Goal: Transaction & Acquisition: Purchase product/service

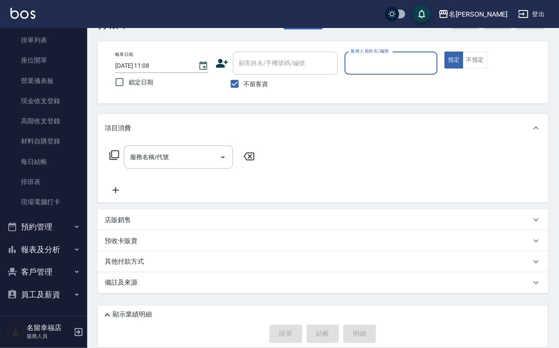
scroll to position [52, 0]
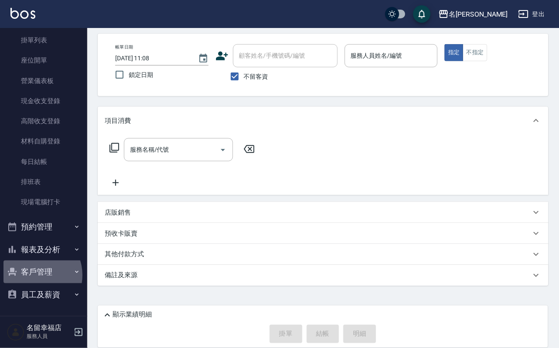
click at [35, 269] on button "客戶管理" at bounding box center [43, 271] width 80 height 23
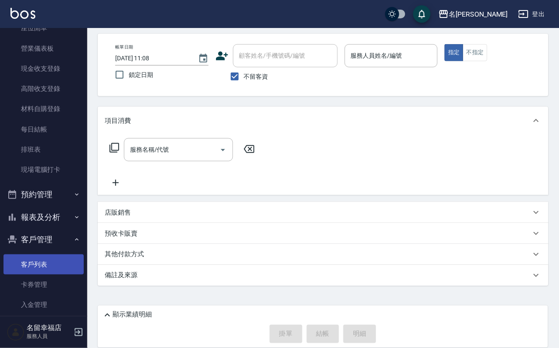
click at [32, 274] on link "客戶列表" at bounding box center [43, 264] width 80 height 20
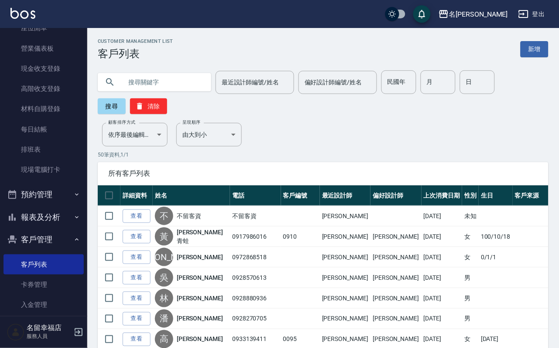
click at [155, 82] on input "text" at bounding box center [163, 82] width 82 height 24
type input "蘇"
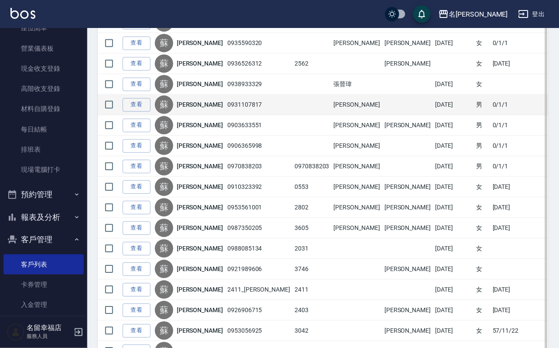
scroll to position [327, 0]
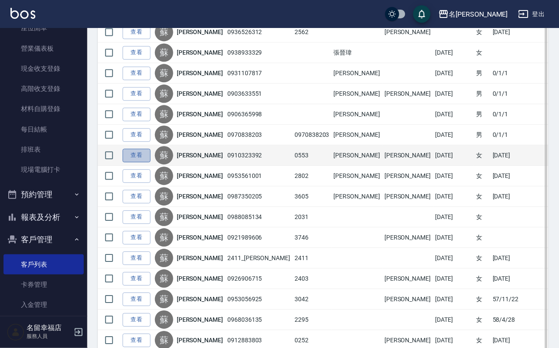
click at [143, 162] on link "查看" at bounding box center [137, 155] width 28 height 14
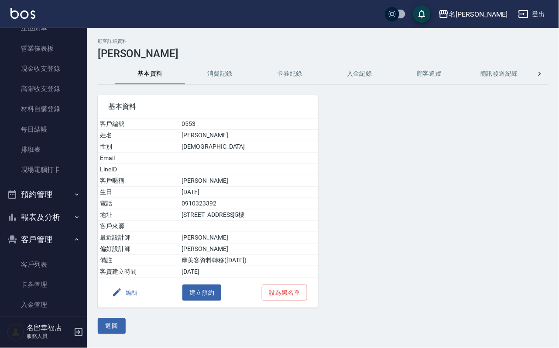
click at [227, 71] on button "消費記錄" at bounding box center [220, 73] width 70 height 21
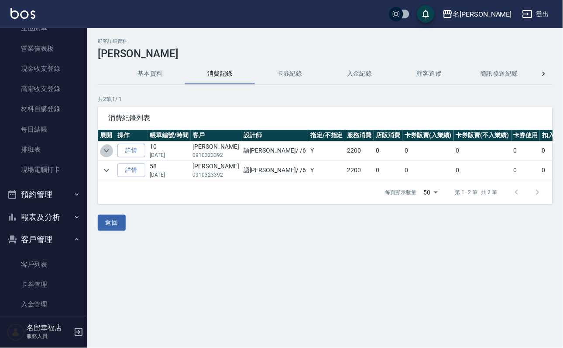
click at [112, 154] on icon "expand row" at bounding box center [106, 150] width 10 height 10
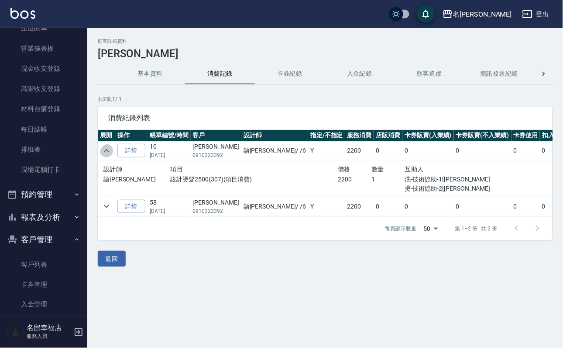
click at [112, 154] on icon "expand row" at bounding box center [106, 150] width 10 height 10
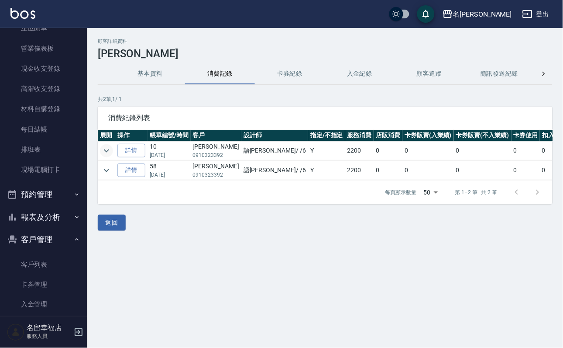
click at [107, 154] on icon "expand row" at bounding box center [106, 150] width 10 height 10
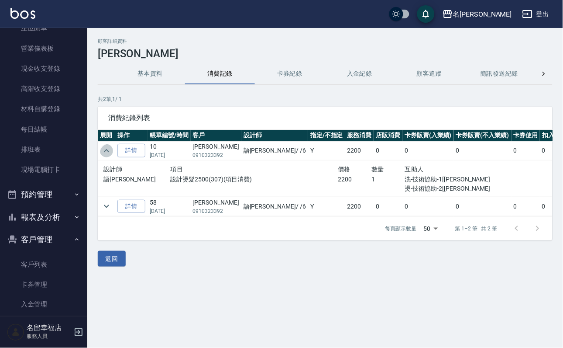
click at [107, 154] on icon "expand row" at bounding box center [106, 150] width 10 height 10
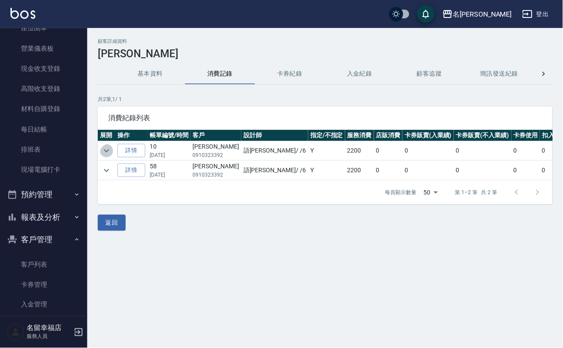
click at [107, 154] on icon "expand row" at bounding box center [106, 150] width 10 height 10
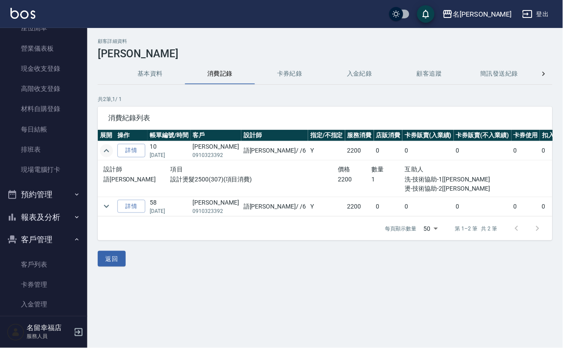
click at [107, 155] on icon "expand row" at bounding box center [106, 150] width 10 height 10
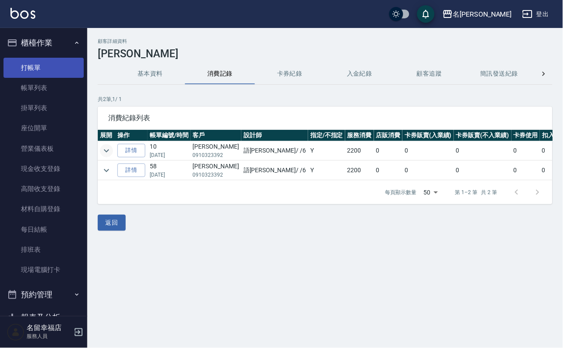
click at [26, 69] on link "打帳單" at bounding box center [43, 68] width 80 height 20
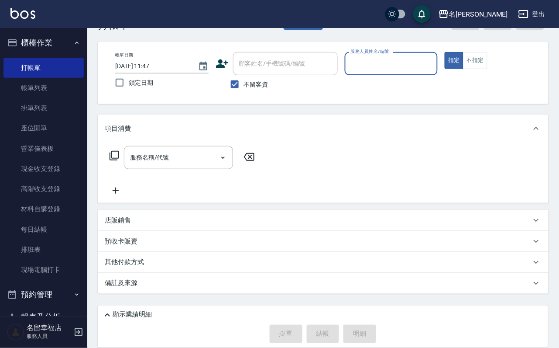
scroll to position [52, 0]
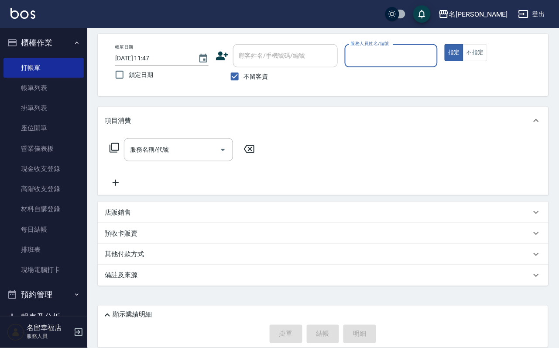
click at [164, 213] on div "店販銷售" at bounding box center [318, 212] width 427 height 9
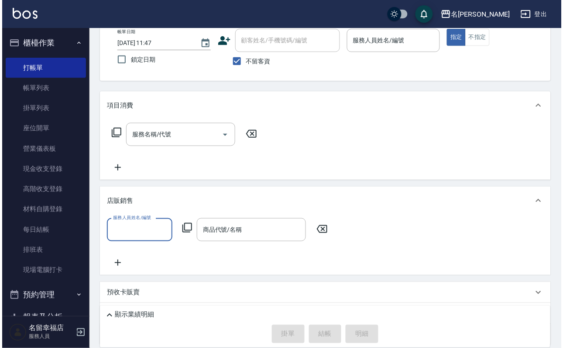
scroll to position [0, 0]
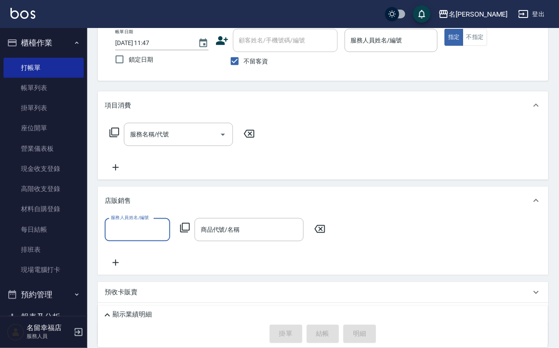
click at [190, 233] on icon at bounding box center [185, 227] width 10 height 10
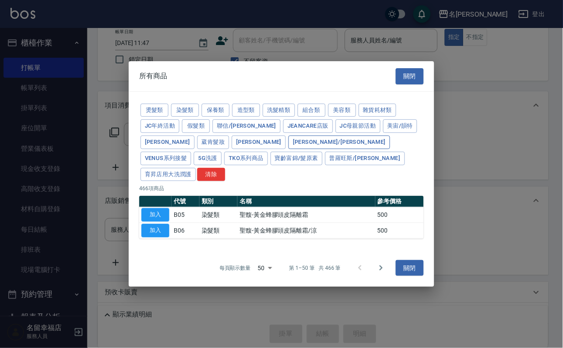
click at [289, 145] on button "[PERSON_NAME]/[PERSON_NAME]" at bounding box center [340, 142] width 102 height 14
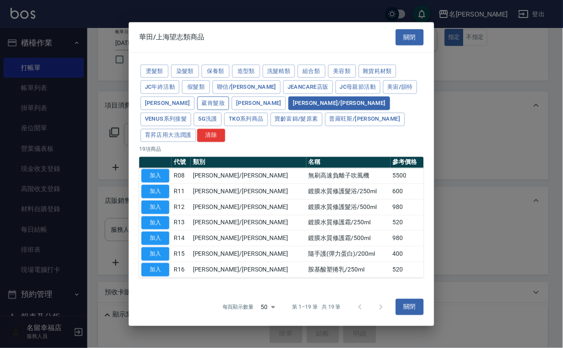
click at [197, 110] on button "葳肯髮妝" at bounding box center [213, 103] width 32 height 14
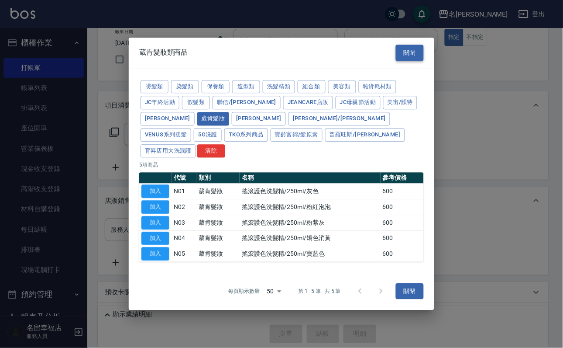
click at [402, 45] on button "關閉" at bounding box center [410, 53] width 28 height 16
